Goal: Submit feedback/report problem: Leave review/rating

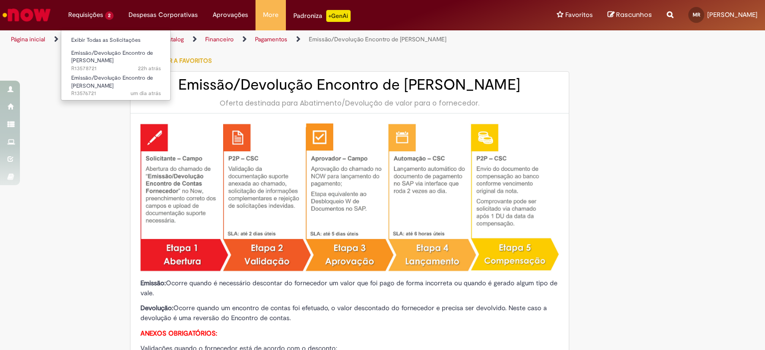
click at [97, 23] on li "Requisições 2 Exibir Todas as Solicitações Emissão/Devolução Encontro de Contas…" at bounding box center [91, 15] width 60 height 30
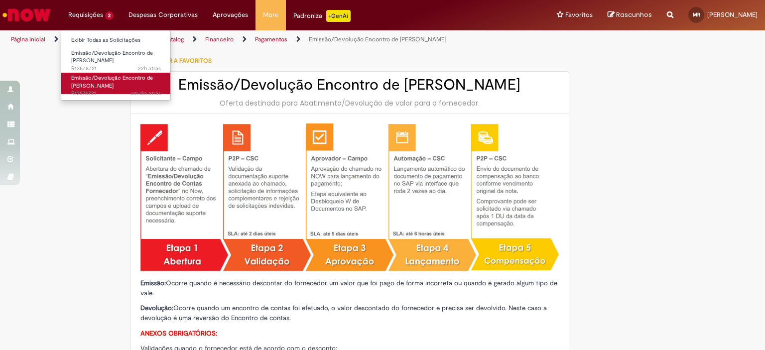
click at [94, 81] on link "Emissão/Devolução Encontro de Contas Fornecedor um dia atrás um dia atrás R1357…" at bounding box center [116, 83] width 110 height 21
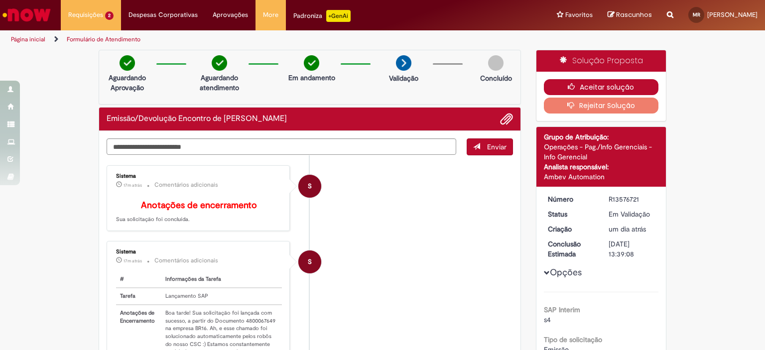
click at [583, 85] on button "Aceitar solução" at bounding box center [601, 87] width 115 height 16
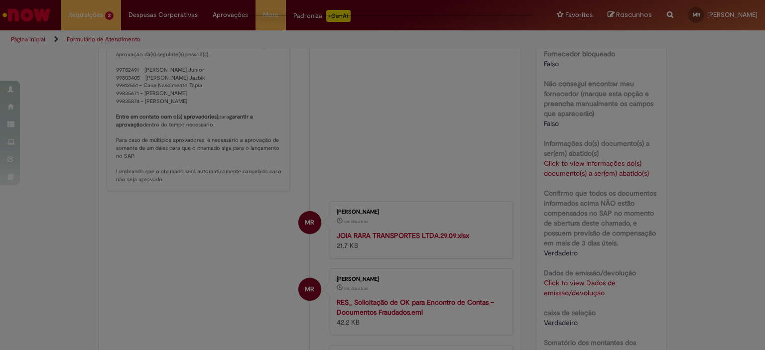
scroll to position [331, 0]
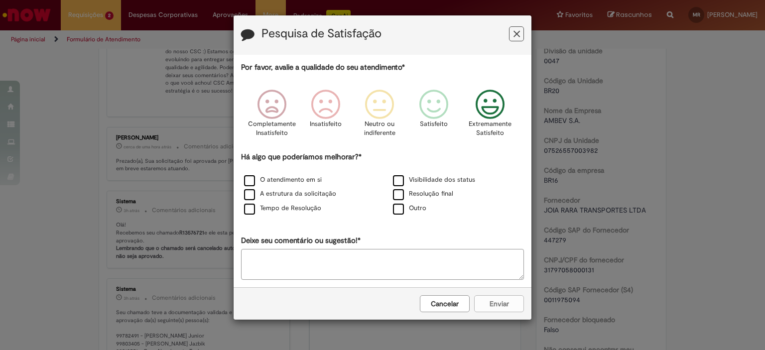
click at [480, 111] on icon "Feedback" at bounding box center [489, 105] width 37 height 30
click at [435, 181] on label "Visibilidade dos status" at bounding box center [434, 179] width 82 height 9
click at [494, 298] on button "Enviar" at bounding box center [499, 303] width 50 height 17
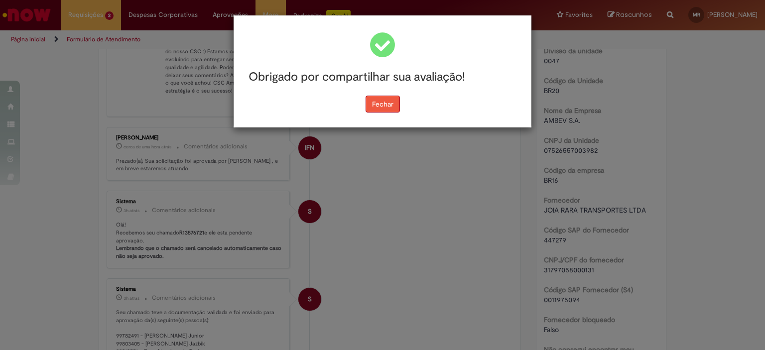
click at [383, 104] on button "Fechar" at bounding box center [382, 104] width 34 height 17
